Goal: Task Accomplishment & Management: Manage account settings

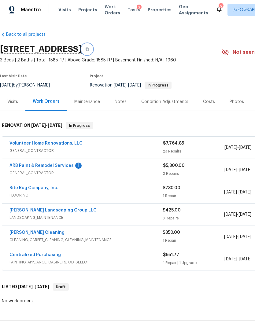
click at [89, 49] on icon "button" at bounding box center [87, 49] width 3 height 3
click at [56, 139] on div "Volunteer Home Renovations, LLC GENERAL_CONTRACTOR $7,764.85 23 Repairs [DATE] …" at bounding box center [172, 148] width 341 height 22
click at [61, 142] on link "Volunteer Home Renovations, LLC" at bounding box center [45, 143] width 73 height 4
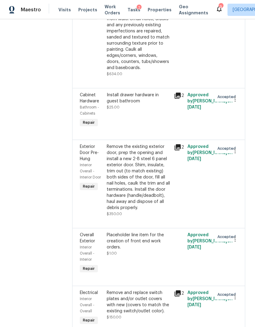
scroll to position [2805, 0]
click at [242, 172] on li "Cancel" at bounding box center [238, 172] width 24 height 10
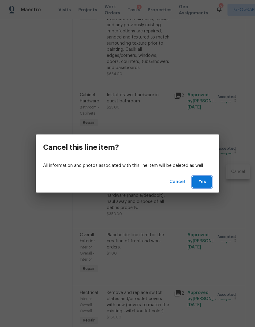
click at [205, 184] on span "Yes" at bounding box center [202, 182] width 10 height 8
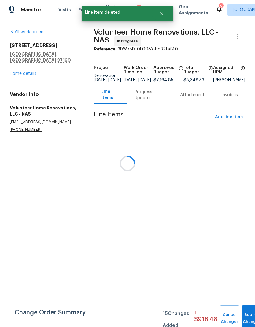
scroll to position [0, 0]
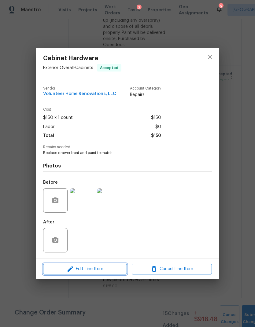
click at [107, 270] on span "Edit Line Item" at bounding box center [85, 269] width 80 height 8
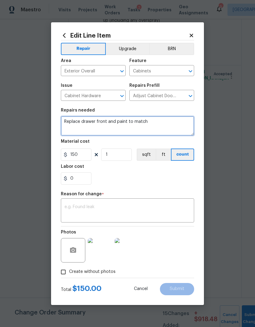
click at [167, 126] on textarea "Replace drawer front and paint to match" at bounding box center [127, 126] width 133 height 20
type textarea "Replace drawer front and paint to match And missing door, ensure hardware maches"
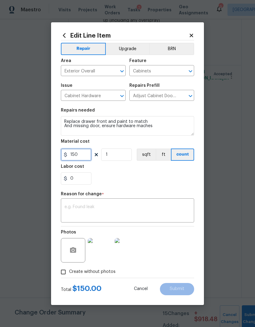
click at [79, 156] on input "150" at bounding box center [76, 154] width 31 height 12
click at [124, 156] on input "1" at bounding box center [116, 154] width 31 height 12
type input "2"
click at [131, 207] on textarea at bounding box center [127, 211] width 126 height 13
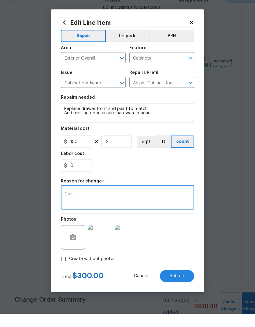
type textarea "Cost"
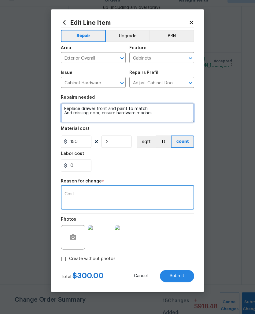
click at [150, 116] on textarea "Replace drawer front and paint to match And missing door, ensure hardware maches" at bounding box center [127, 126] width 133 height 20
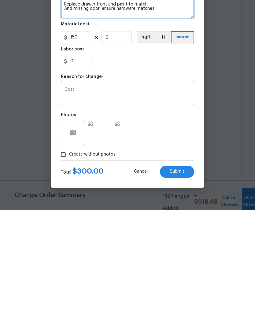
scroll to position [24, 0]
click at [73, 243] on button "button" at bounding box center [73, 250] width 15 height 15
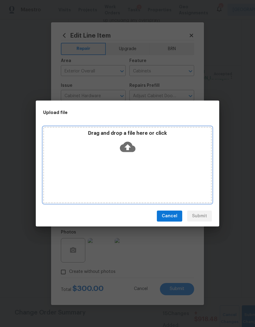
click at [133, 149] on icon at bounding box center [128, 147] width 16 height 10
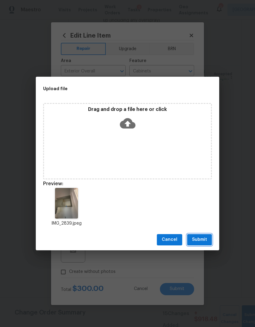
click at [202, 238] on span "Submit" at bounding box center [199, 240] width 15 height 8
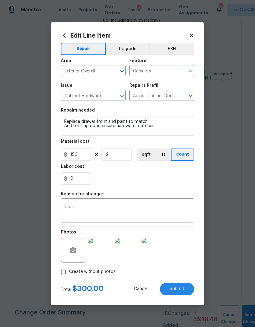
click at [178, 287] on span "Submit" at bounding box center [177, 289] width 15 height 5
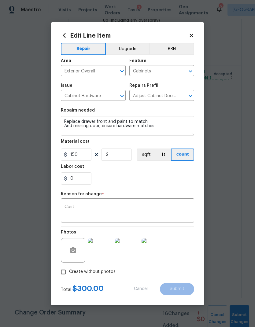
type textarea "Replace drawer front and paint to match"
type input "1"
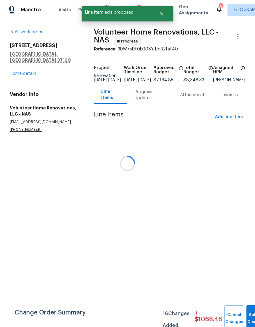
scroll to position [0, 0]
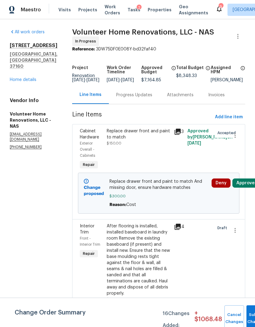
click at [19, 58] on div "130 Horseshoe Dr Shelbyville, TN 37160 Home details" at bounding box center [34, 62] width 48 height 40
click at [31, 78] on link "Home details" at bounding box center [23, 80] width 27 height 4
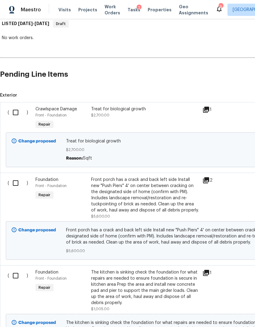
scroll to position [265, 0]
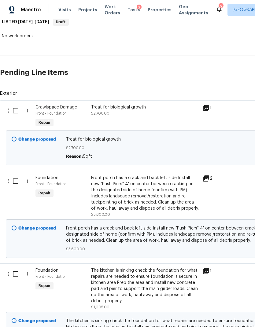
click at [18, 108] on input "checkbox" at bounding box center [17, 110] width 17 height 13
checkbox input "true"
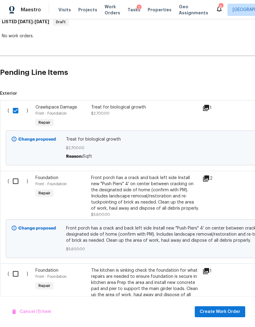
click at [17, 181] on input "checkbox" at bounding box center [17, 181] width 17 height 13
checkbox input "true"
click at [16, 273] on input "checkbox" at bounding box center [17, 273] width 17 height 13
checkbox input "true"
click at [228, 309] on span "Create Work Order" at bounding box center [220, 312] width 41 height 8
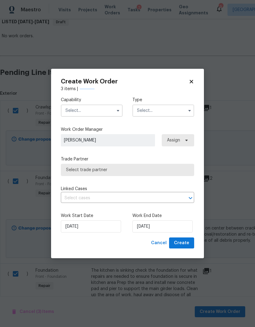
checkbox input "false"
click at [102, 110] on input "text" at bounding box center [92, 110] width 62 height 12
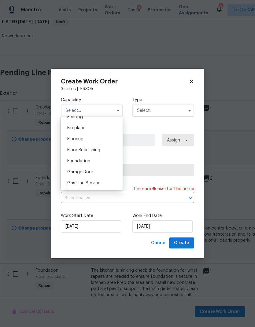
scroll to position [211, 0]
click at [90, 171] on div "Foundation" at bounding box center [91, 171] width 59 height 11
type input "Foundation"
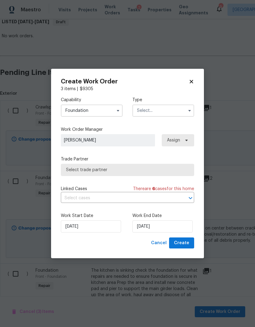
click at [160, 112] on input "text" at bounding box center [163, 110] width 62 height 12
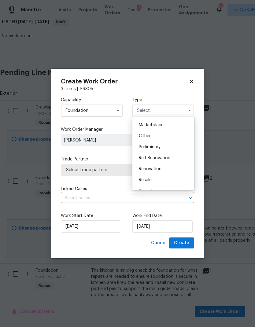
scroll to position [109, 0]
click at [162, 167] on div "Renovation" at bounding box center [163, 168] width 59 height 11
type input "Renovation"
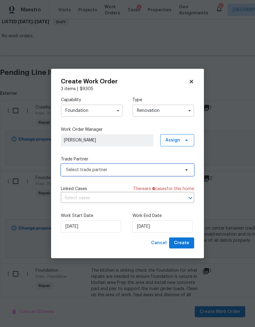
click at [159, 169] on span "Select trade partner" at bounding box center [123, 170] width 114 height 6
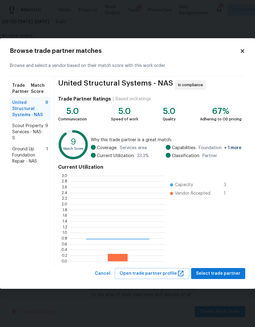
scroll to position [86, 95]
click at [29, 159] on span "Ground Up Foundation Repair - NAS" at bounding box center [29, 155] width 34 height 18
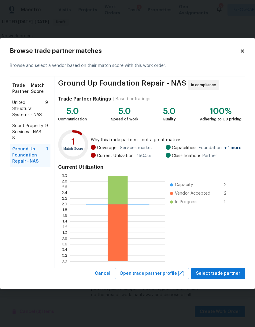
click at [32, 136] on span "Scout Property Services - NAS-S" at bounding box center [28, 132] width 33 height 18
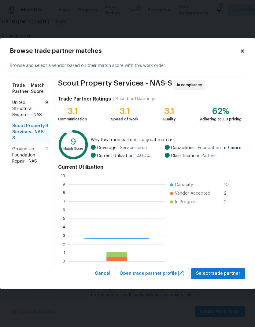
scroll to position [86, 97]
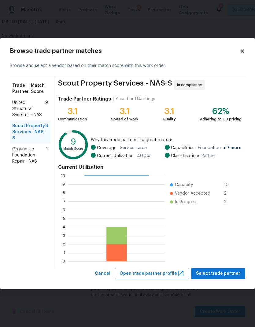
click at [21, 159] on span "Ground Up Foundation Repair - NAS" at bounding box center [29, 155] width 34 height 18
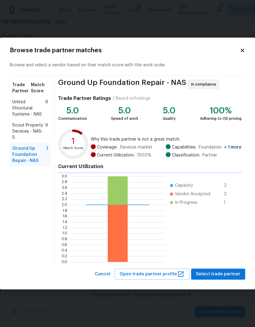
scroll to position [86, 95]
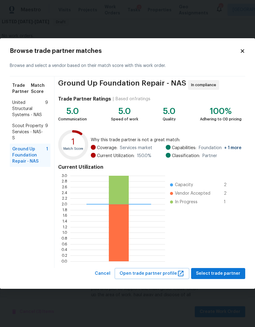
click at [20, 101] on span "United Structural Systems - NAS" at bounding box center [28, 109] width 33 height 18
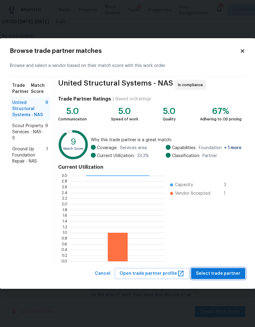
click at [218, 274] on span "Select trade partner" at bounding box center [218, 274] width 44 height 8
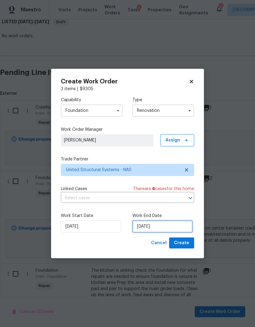
click at [154, 223] on input "[DATE]" at bounding box center [162, 226] width 60 height 12
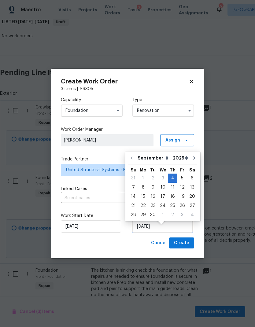
scroll to position [5, 0]
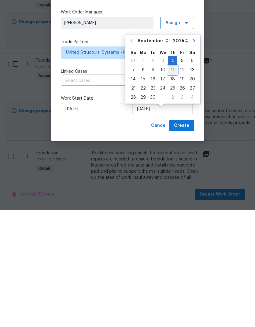
click at [171, 183] on div "11" at bounding box center [172, 187] width 9 height 9
type input "[DATE]"
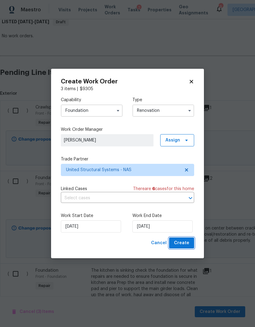
click at [184, 243] on span "Create" at bounding box center [181, 243] width 15 height 8
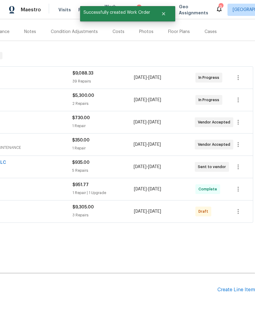
scroll to position [70, 90]
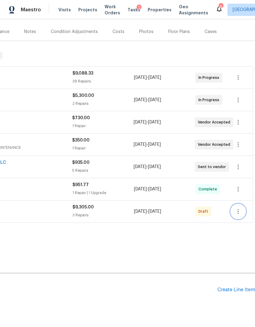
click at [239, 208] on icon "button" at bounding box center [237, 211] width 7 height 7
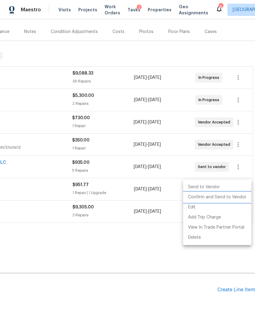
click at [223, 197] on li "Confirm and Send to Vendor" at bounding box center [217, 197] width 68 height 10
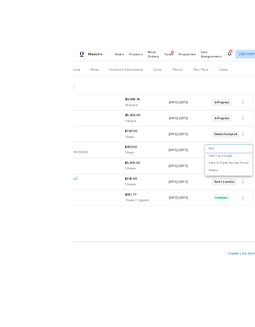
scroll to position [24, 0]
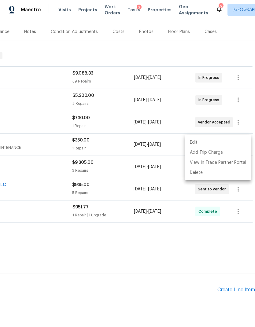
click at [122, 216] on div at bounding box center [127, 163] width 255 height 327
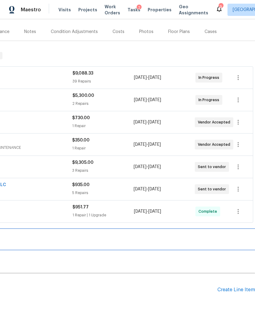
click at [99, 229] on div "LISTED 9/2/25 - 9/5/25 Draft" at bounding box center [82, 239] width 345 height 20
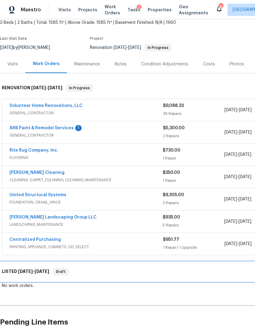
scroll to position [37, 0]
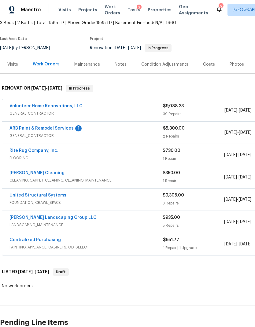
click at [46, 193] on link "United Structural Systems" at bounding box center [37, 195] width 57 height 4
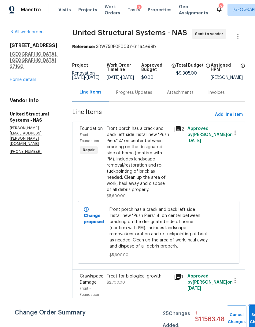
click at [250, 315] on button "Submit Changes" at bounding box center [259, 318] width 20 height 26
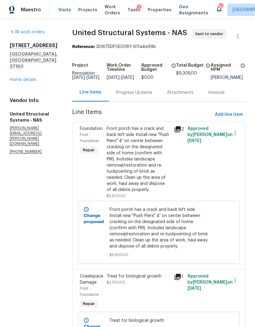
click at [132, 101] on div "Progress Updates" at bounding box center [134, 92] width 51 height 18
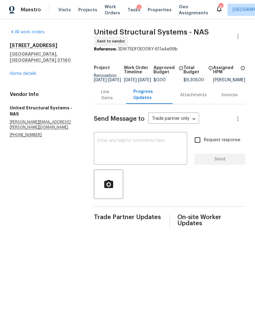
click at [125, 155] on textarea at bounding box center [140, 148] width 86 height 21
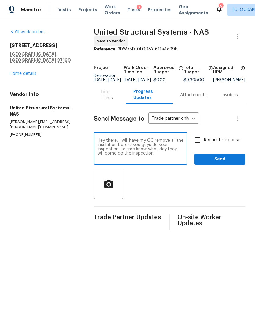
type textarea "Hey there, I will have my GC remove all the insulation before you guys do your …"
click at [197, 142] on input "Request response" at bounding box center [197, 140] width 13 height 13
checkbox input "true"
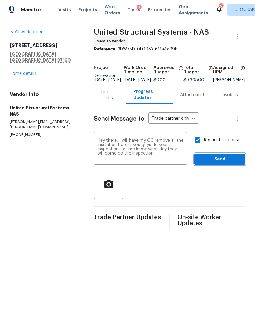
click at [215, 161] on span "Send" at bounding box center [219, 160] width 41 height 8
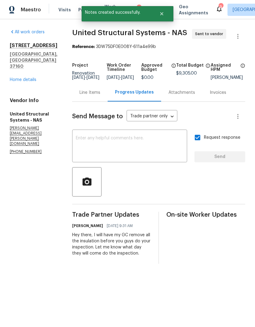
click at [24, 78] on link "Home details" at bounding box center [23, 80] width 27 height 4
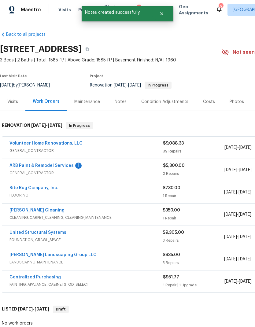
click at [122, 101] on div "Notes" at bounding box center [121, 102] width 12 height 6
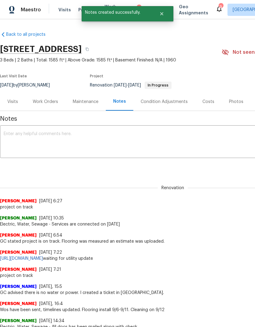
click at [103, 141] on textarea at bounding box center [173, 142] width 338 height 21
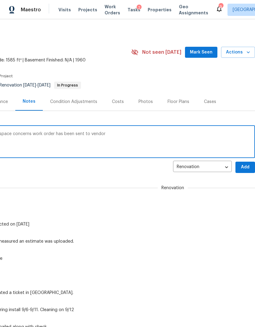
scroll to position [0, 90]
type textarea "There are foundation, concerns, and crawlspace concerns work order has been sen…"
click at [246, 167] on span "Add" at bounding box center [245, 167] width 10 height 8
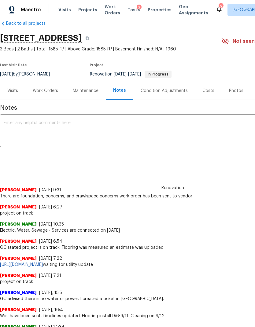
scroll to position [11, 0]
click at [48, 94] on div "Work Orders" at bounding box center [45, 91] width 40 height 18
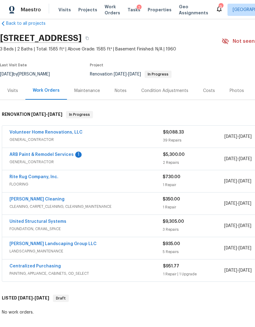
click at [27, 133] on link "Volunteer Home Renovations, LLC" at bounding box center [45, 132] width 73 height 4
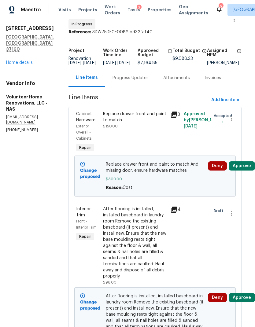
scroll to position [17, 5]
click at [244, 170] on button "Approve" at bounding box center [242, 165] width 26 height 9
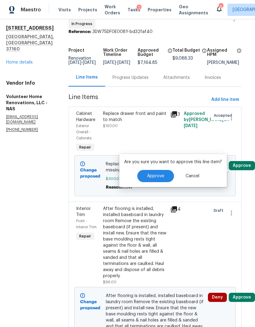
click at [157, 175] on span "Approve" at bounding box center [155, 176] width 17 height 5
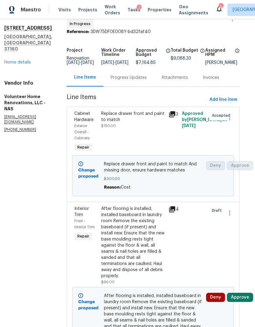
scroll to position [0, 0]
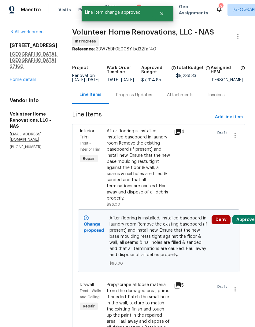
click at [247, 224] on button "Approve" at bounding box center [245, 219] width 26 height 9
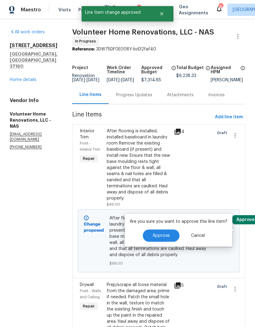
click at [164, 229] on button "Approve" at bounding box center [161, 235] width 37 height 12
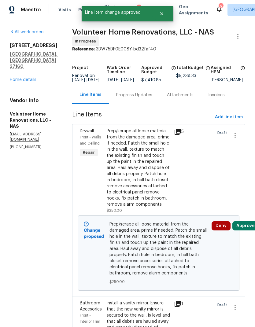
click at [248, 230] on button "Approve" at bounding box center [245, 225] width 26 height 9
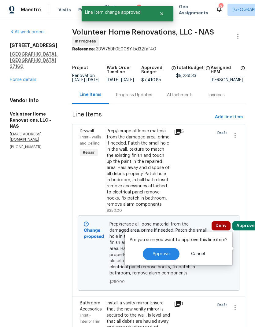
click at [165, 250] on button "Approve" at bounding box center [161, 254] width 37 height 12
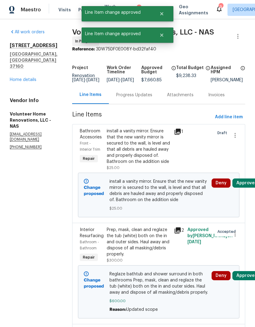
click at [247, 188] on button "Approve" at bounding box center [245, 182] width 26 height 9
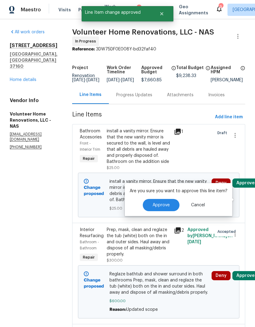
click at [169, 203] on button "Approve" at bounding box center [161, 205] width 37 height 12
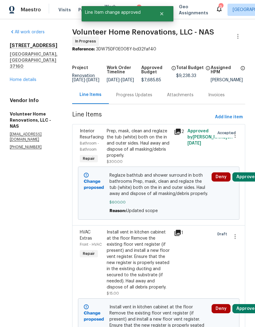
click at [248, 181] on button "Approve" at bounding box center [245, 176] width 26 height 9
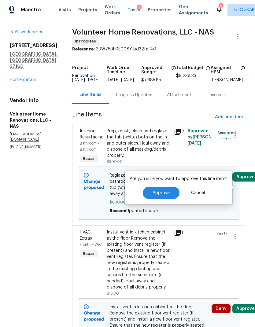
click at [163, 195] on span "Approve" at bounding box center [160, 193] width 17 height 5
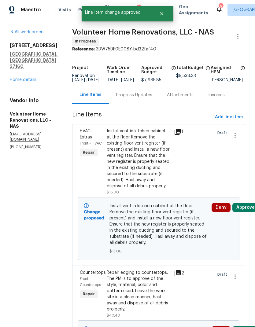
click at [248, 212] on button "Approve" at bounding box center [245, 207] width 26 height 9
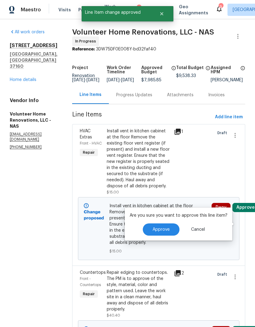
click at [170, 229] on button "Approve" at bounding box center [161, 229] width 37 height 12
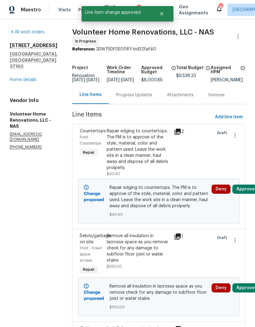
click at [248, 194] on button "Approve" at bounding box center [245, 189] width 26 height 9
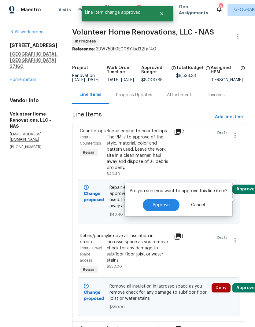
click at [167, 207] on span "Approve" at bounding box center [160, 205] width 17 height 5
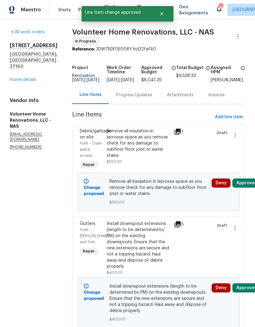
click at [246, 188] on button "Approve" at bounding box center [245, 182] width 26 height 9
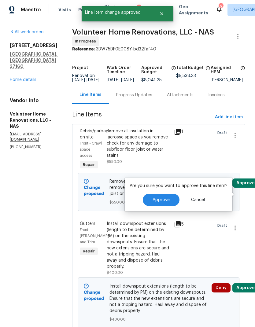
click at [164, 194] on button "Approve" at bounding box center [161, 200] width 37 height 12
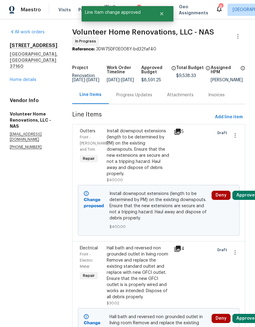
click at [247, 200] on button "Approve" at bounding box center [245, 195] width 26 height 9
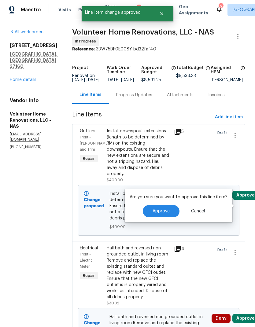
click at [169, 210] on button "Approve" at bounding box center [161, 211] width 37 height 12
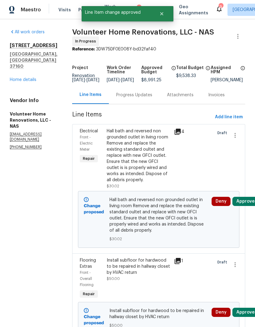
click at [248, 206] on button "Approve" at bounding box center [245, 201] width 26 height 9
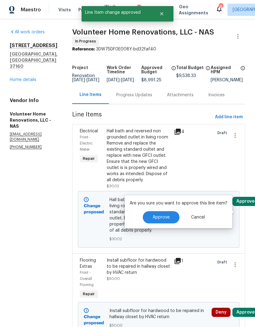
click at [164, 220] on button "Approve" at bounding box center [161, 217] width 37 height 12
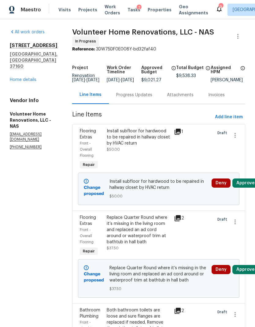
click at [248, 184] on button "Approve" at bounding box center [245, 182] width 26 height 9
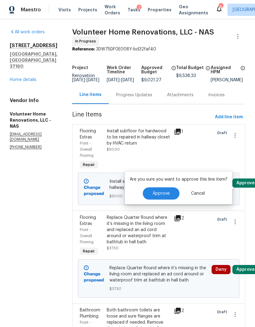
click at [170, 196] on button "Approve" at bounding box center [161, 193] width 37 height 12
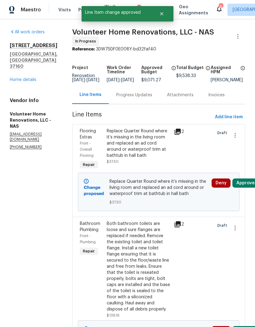
click at [247, 188] on button "Approve" at bounding box center [245, 182] width 26 height 9
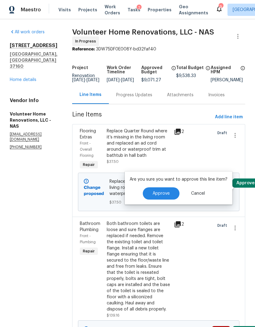
click at [161, 193] on span "Approve" at bounding box center [160, 193] width 17 height 5
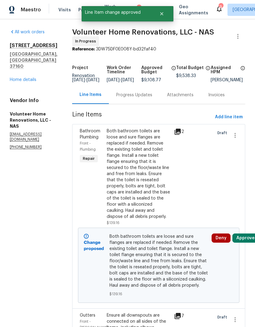
click at [250, 243] on button "Approve" at bounding box center [245, 237] width 26 height 9
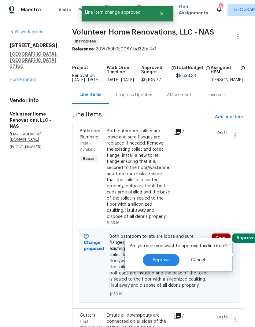
click at [169, 256] on button "Approve" at bounding box center [161, 260] width 37 height 12
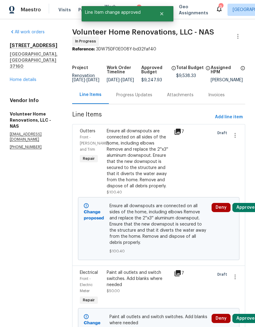
click at [247, 212] on button "Approve" at bounding box center [245, 207] width 26 height 9
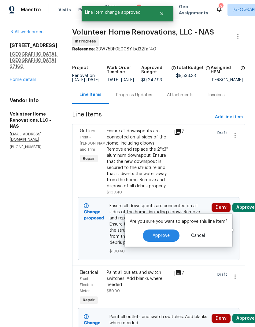
click at [171, 233] on button "Approve" at bounding box center [161, 235] width 37 height 12
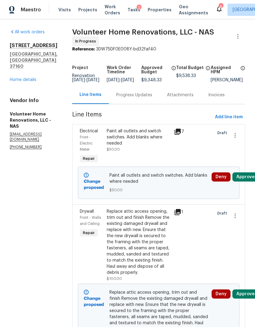
click at [245, 181] on button "Approve" at bounding box center [245, 176] width 26 height 9
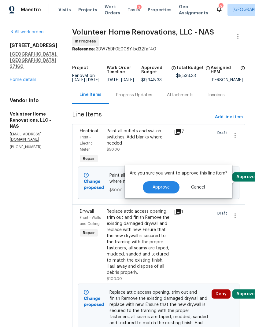
click at [166, 190] on button "Approve" at bounding box center [161, 187] width 37 height 12
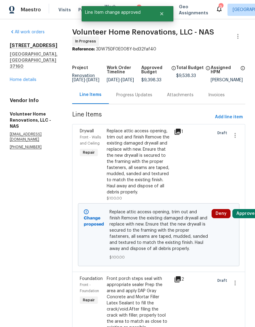
click at [250, 218] on button "Approve" at bounding box center [245, 213] width 26 height 9
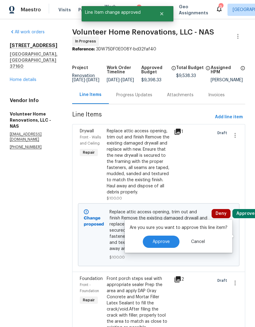
click at [170, 240] on button "Approve" at bounding box center [161, 242] width 37 height 12
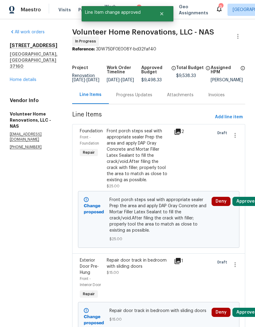
click at [247, 206] on button "Approve" at bounding box center [245, 201] width 26 height 9
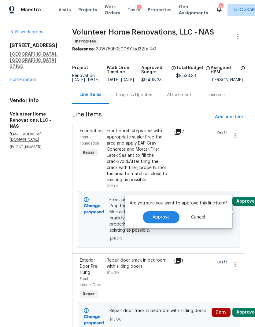
click at [163, 215] on span "Approve" at bounding box center [160, 217] width 17 height 5
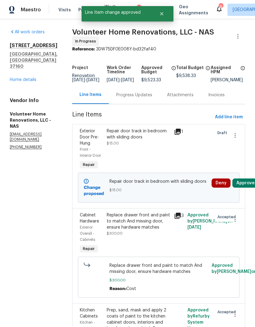
click at [247, 188] on button "Approve" at bounding box center [245, 182] width 26 height 9
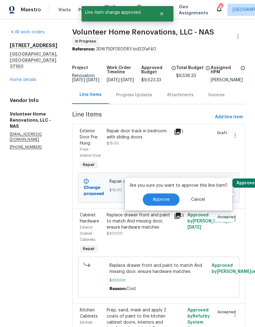
click at [160, 197] on span "Approve" at bounding box center [160, 199] width 17 height 5
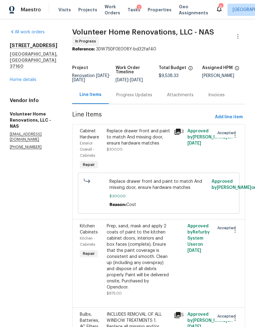
click at [26, 63] on div "130 Horseshoe Dr Shelbyville, TN 37160 Home details" at bounding box center [34, 62] width 48 height 40
click at [25, 64] on div "130 Horseshoe Dr Shelbyville, TN 37160 Home details" at bounding box center [34, 62] width 48 height 40
click at [19, 78] on link "Home details" at bounding box center [23, 80] width 27 height 4
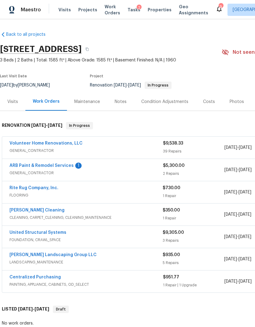
click at [24, 232] on link "United Structural Systems" at bounding box center [37, 232] width 57 height 4
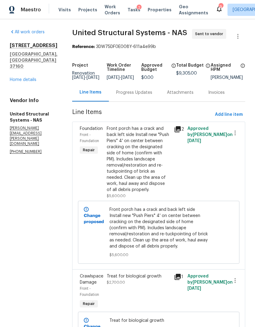
click at [20, 78] on link "Home details" at bounding box center [23, 80] width 27 height 4
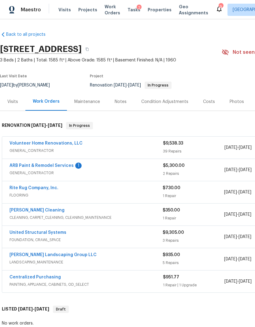
click at [65, 255] on link "[PERSON_NAME] Landscaping Group LLC" at bounding box center [52, 255] width 87 height 4
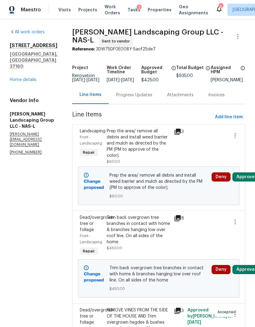
click at [248, 181] on button "Approve" at bounding box center [245, 176] width 26 height 9
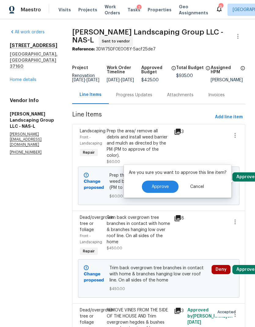
click at [165, 185] on span "Approve" at bounding box center [160, 187] width 17 height 5
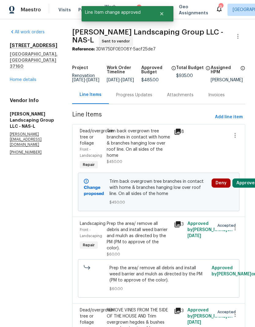
click at [248, 187] on button "Approve" at bounding box center [245, 182] width 26 height 9
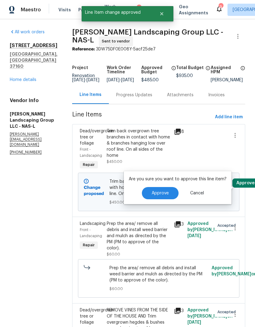
click at [163, 192] on span "Approve" at bounding box center [160, 193] width 17 height 5
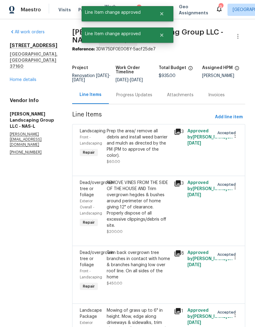
click at [24, 78] on link "Home details" at bounding box center [23, 80] width 27 height 4
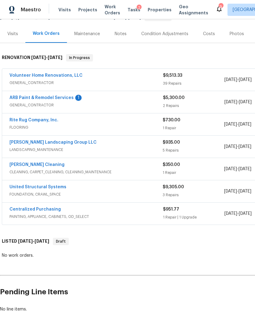
scroll to position [69, 0]
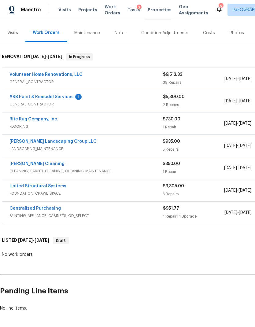
click at [62, 73] on link "Volunteer Home Renovations, LLC" at bounding box center [45, 74] width 73 height 4
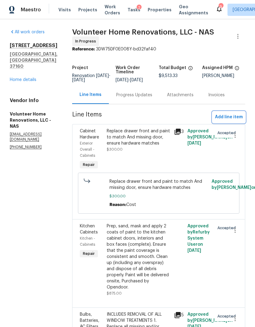
click at [227, 121] on span "Add line item" at bounding box center [229, 117] width 28 height 8
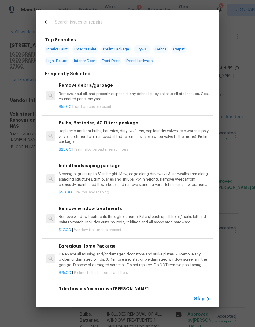
click at [202, 295] on div "Skip" at bounding box center [203, 298] width 18 height 7
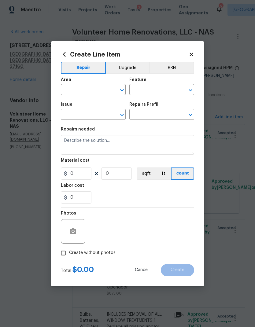
click at [97, 86] on input "text" at bounding box center [85, 90] width 48 height 9
click at [100, 117] on li "Exterior Overall" at bounding box center [93, 114] width 65 height 10
type input "Exterior Overall"
click at [159, 86] on input "text" at bounding box center [153, 90] width 48 height 9
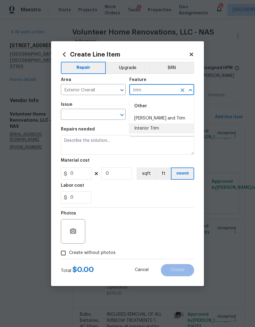
click at [164, 128] on li "Interior Trim" at bounding box center [161, 128] width 65 height 10
type input "Interior Trim"
click at [122, 113] on icon "Open" at bounding box center [121, 114] width 7 height 7
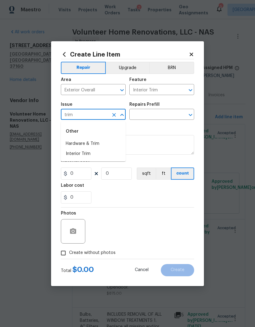
click at [96, 152] on li "Interior Trim" at bounding box center [93, 154] width 65 height 10
type input "Interior Trim"
click at [188, 115] on icon "Open" at bounding box center [190, 114] width 7 height 7
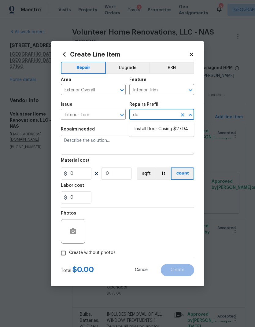
type input "d"
click at [173, 125] on li "Repair Interior Trim $15.00" at bounding box center [161, 129] width 65 height 10
type input "Repair Interior Trim $15.00"
type textarea "Repair the damaged interior trim. Ensure that the repair matches the finish of …"
type input "1"
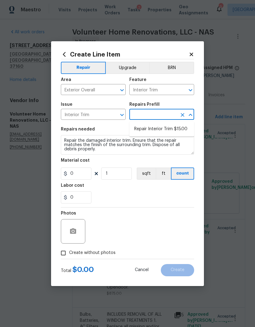
type input "Repair Interior Trim $15.00"
type input "15"
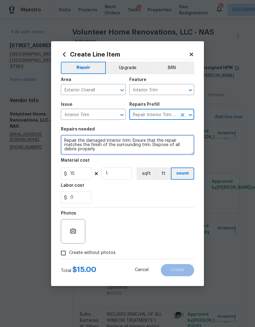
click at [114, 138] on textarea "Repair the damaged interior trim. Ensure that the repair matches the finish of …" at bounding box center [127, 145] width 133 height 20
click at [114, 141] on textarea "Repair the damaged interior trim. Ensure that the repair matches the finish of …" at bounding box center [127, 145] width 133 height 20
click at [116, 150] on textarea "Repair the damaged exterior trim. Ensure that the repair matches the finish of …" at bounding box center [127, 145] width 133 height 20
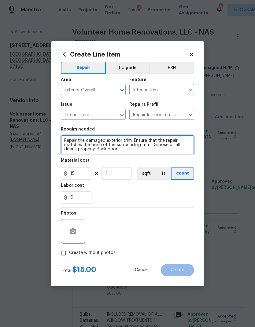
type textarea "Repair the damaged exterior trim. Ensure that the repair matches the finish of …"
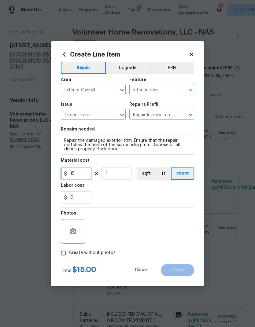
click at [81, 170] on input "15" at bounding box center [76, 173] width 31 height 12
click at [70, 171] on input "15" at bounding box center [76, 173] width 31 height 12
type input "50"
click at [148, 185] on div "Labor cost" at bounding box center [127, 187] width 133 height 8
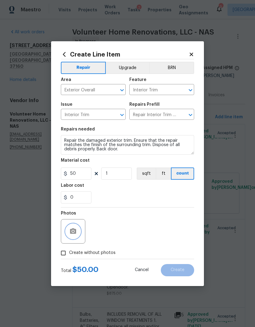
click at [70, 225] on button "button" at bounding box center [73, 231] width 15 height 15
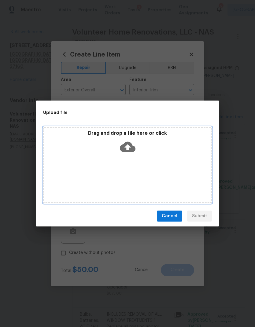
click at [139, 154] on div "Drag and drop a file here or click" at bounding box center [127, 143] width 167 height 26
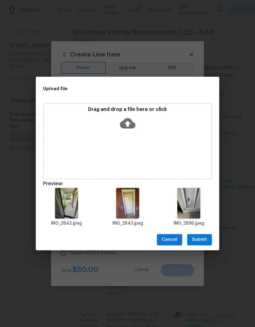
click at [205, 236] on button "Submit" at bounding box center [199, 239] width 25 height 11
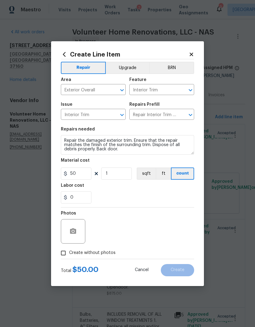
click at [140, 147] on textarea "Repair the damaged exterior trim. Ensure that the repair matches the finish of …" at bounding box center [127, 145] width 133 height 20
click at [126, 147] on textarea "Repair the damaged exterior trim. Ensure that the repair matches the finish of …" at bounding box center [127, 145] width 133 height 20
click at [126, 151] on textarea "Repair the damaged exterior trim. Ensure that the repair matches the finish of …" at bounding box center [127, 145] width 133 height 20
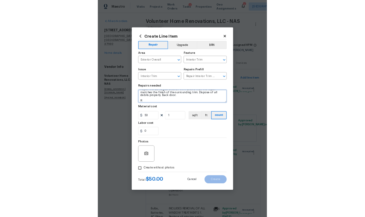
scroll to position [6, 0]
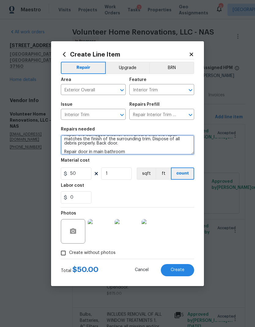
type textarea "Repair the damaged exterior trim. Ensure that the repair matches the finish of …"
click at [155, 190] on div "Labor cost" at bounding box center [127, 187] width 133 height 8
click at [179, 269] on span "Create" at bounding box center [177, 270] width 14 height 5
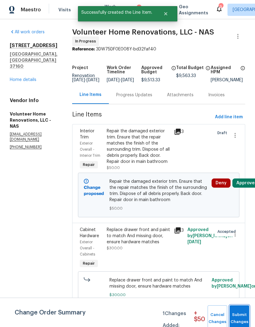
click at [243, 317] on span "Submit Changes" at bounding box center [238, 318] width 13 height 14
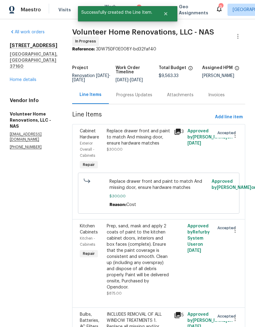
click at [30, 78] on link "Home details" at bounding box center [23, 80] width 27 height 4
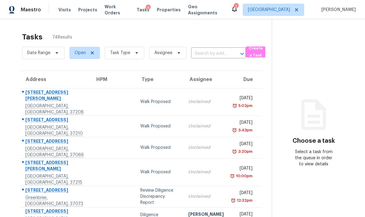
click at [167, 10] on span "Properties" at bounding box center [169, 10] width 24 height 6
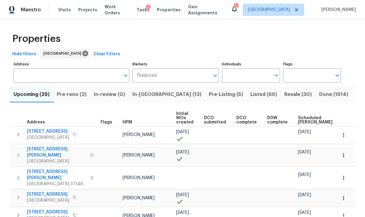
click at [156, 92] on span "In-reno (13)" at bounding box center [166, 94] width 69 height 9
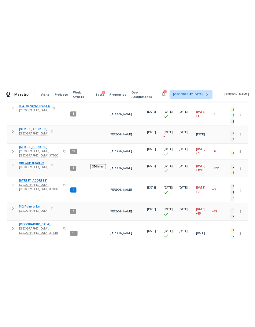
scroll to position [132, 0]
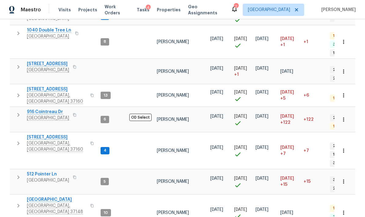
click at [18, 93] on icon "button" at bounding box center [18, 95] width 2 height 4
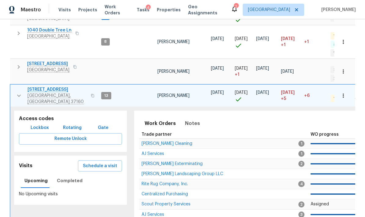
click at [50, 115] on h5 "Access codes" at bounding box center [70, 118] width 103 height 6
click at [42, 124] on span "Lockbox" at bounding box center [40, 128] width 18 height 8
